Goal: Task Accomplishment & Management: Use online tool/utility

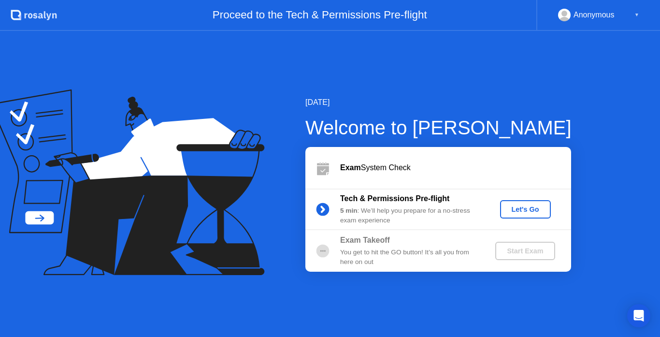
click at [518, 211] on div "Let's Go" at bounding box center [525, 209] width 43 height 8
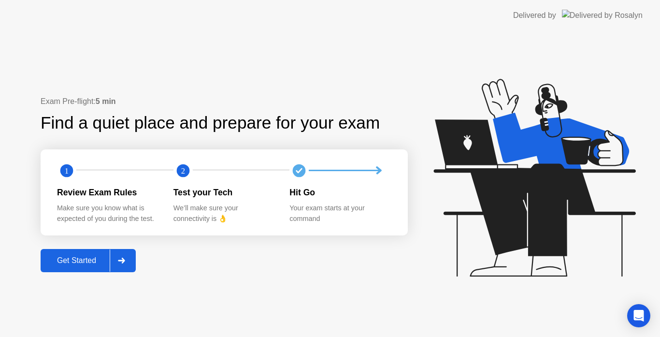
click at [127, 261] on div at bounding box center [121, 260] width 23 height 22
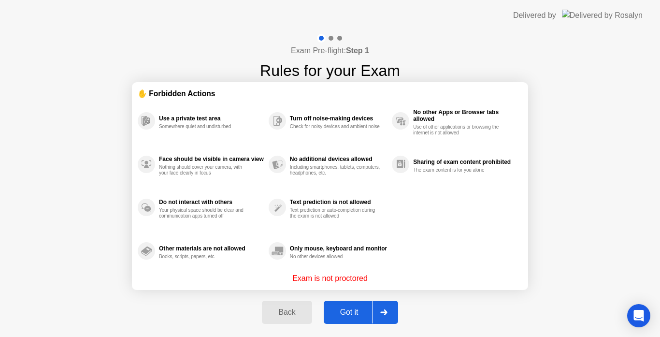
click at [389, 310] on div at bounding box center [383, 312] width 23 height 22
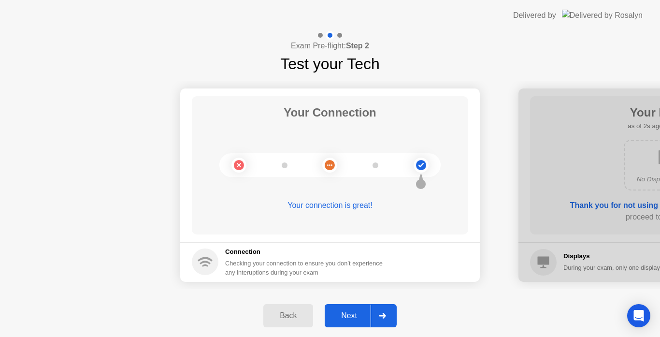
click at [368, 318] on div "Next" at bounding box center [348, 315] width 43 height 9
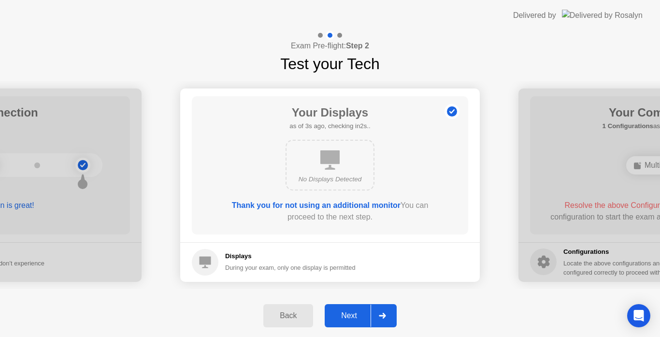
click at [381, 319] on div at bounding box center [381, 315] width 23 height 22
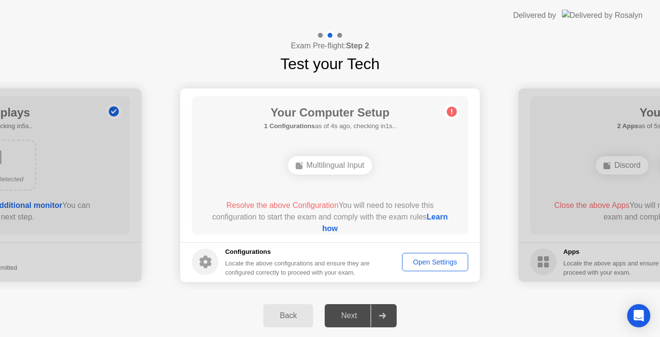
click at [350, 168] on div "Multilingual Input" at bounding box center [330, 165] width 84 height 18
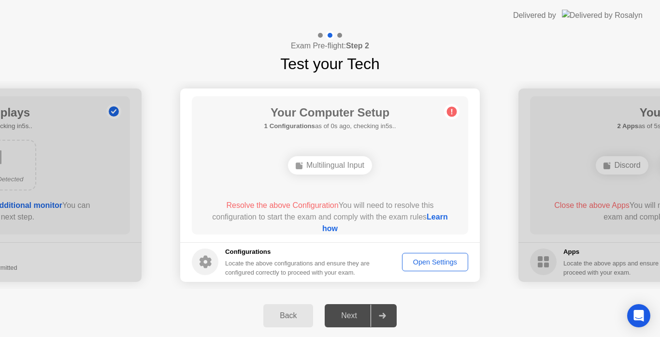
click at [350, 168] on div "Multilingual Input" at bounding box center [330, 165] width 84 height 18
click at [428, 261] on div "Open Settings" at bounding box center [434, 262] width 59 height 8
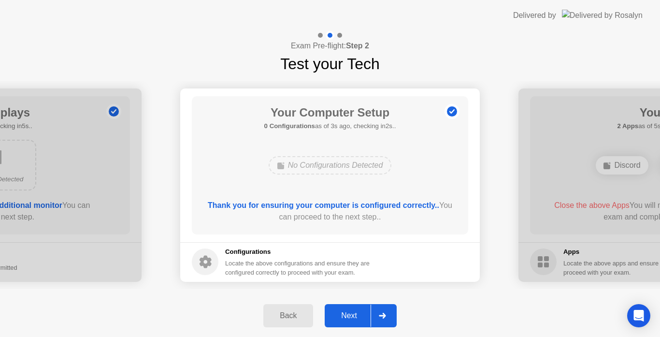
click at [382, 313] on icon at bounding box center [382, 315] width 7 height 6
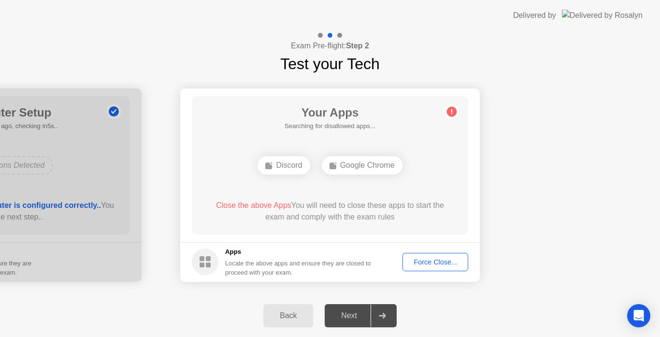
click at [435, 260] on div "Force Close..." at bounding box center [435, 262] width 59 height 8
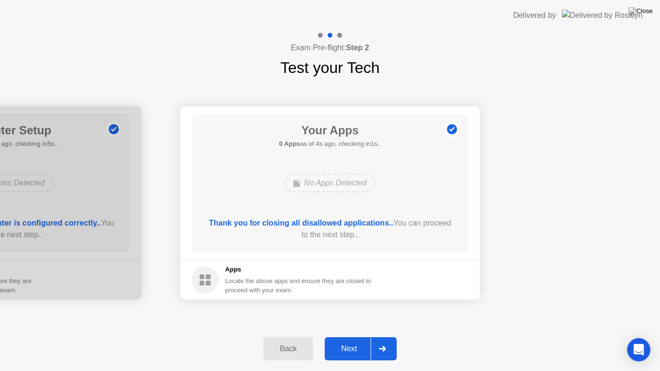
click at [347, 336] on div "Next" at bounding box center [348, 348] width 43 height 9
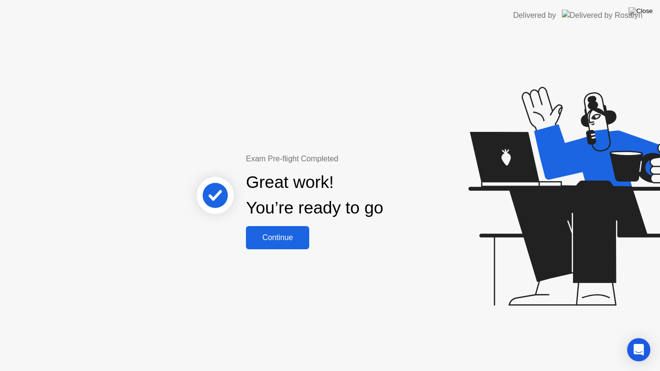
click at [297, 236] on div "Continue" at bounding box center [277, 237] width 57 height 9
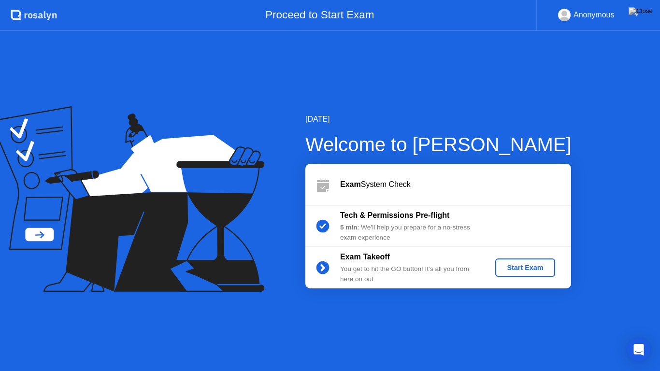
click at [542, 271] on div "Start Exam" at bounding box center [525, 268] width 52 height 8
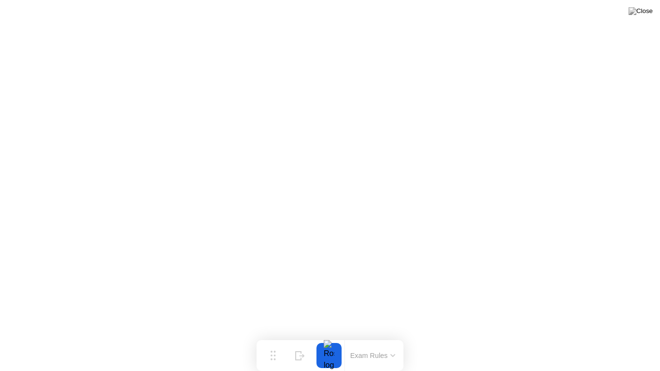
click at [639, 12] on button at bounding box center [640, 11] width 29 height 13
click at [650, 10] on img at bounding box center [640, 11] width 24 height 8
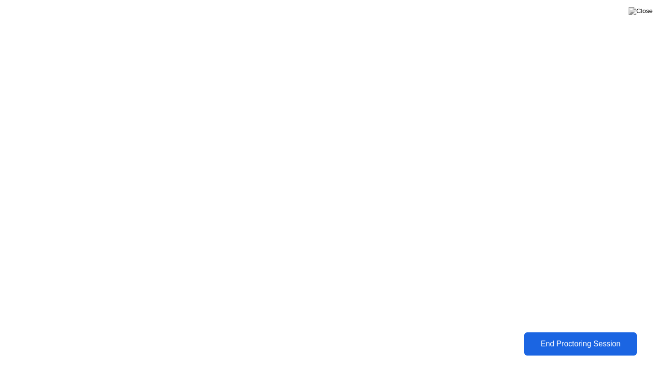
click at [580, 336] on div "End Proctoring Session" at bounding box center [580, 343] width 107 height 9
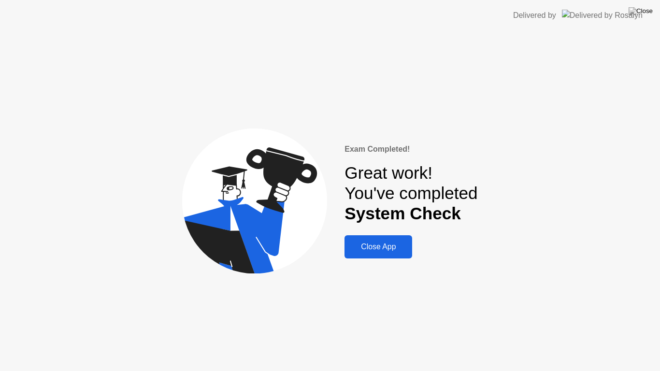
click at [380, 248] on div "Close App" at bounding box center [378, 246] width 62 height 9
